Goal: Task Accomplishment & Management: Manage account settings

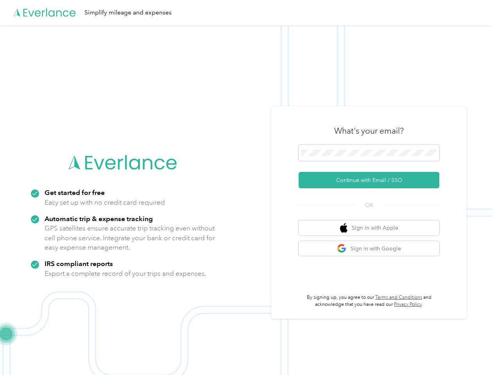
click at [248, 188] on img at bounding box center [246, 212] width 492 height 375
click at [248, 13] on div "Simplify mileage and expenses" at bounding box center [246, 12] width 492 height 25
click at [372, 180] on button "Continue with Email / SSO" at bounding box center [368, 180] width 141 height 16
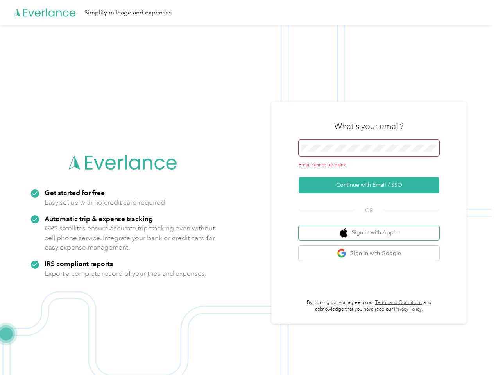
click at [372, 228] on button "Sign in with Apple" at bounding box center [368, 232] width 141 height 15
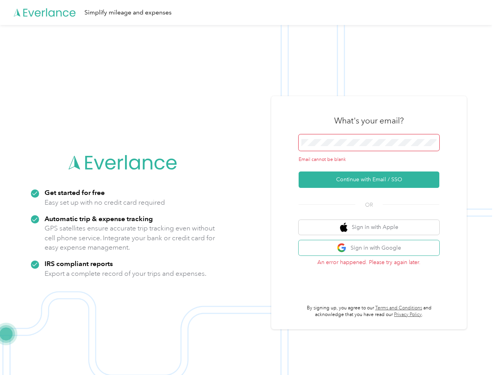
click at [372, 248] on button "Sign in with Google" at bounding box center [368, 247] width 141 height 15
